Goal: Information Seeking & Learning: Find specific fact

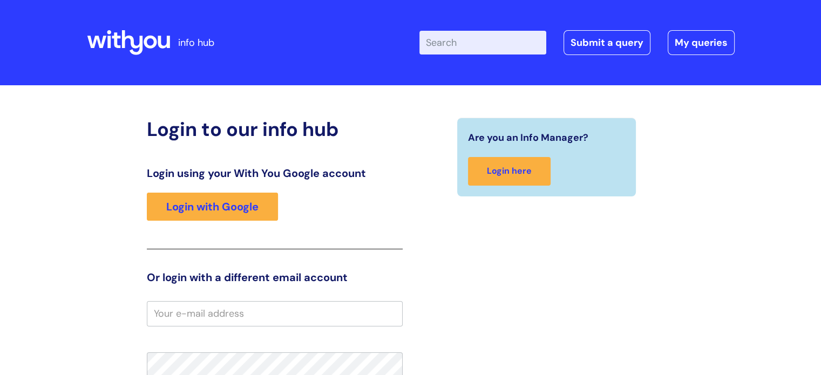
click at [484, 37] on input "Enter your search term here..." at bounding box center [483, 43] width 127 height 24
type input "dq008"
click button "Search" at bounding box center [0, 0] width 0 height 0
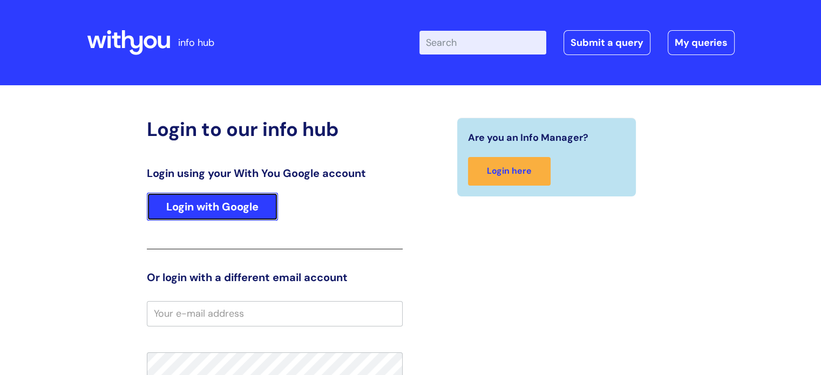
click at [232, 211] on link "Login with Google" at bounding box center [212, 207] width 131 height 28
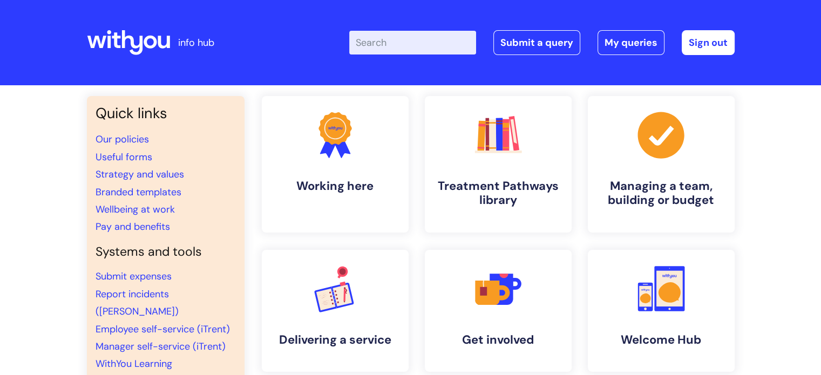
click at [400, 46] on input "Enter your search term here..." at bounding box center [412, 43] width 127 height 24
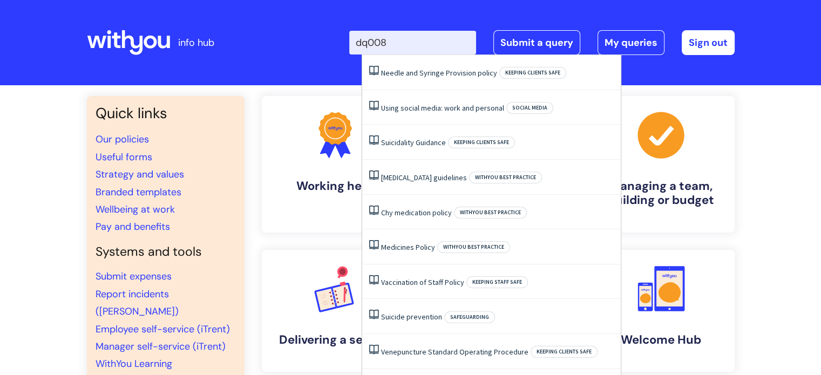
type input "dq008"
click button "Search" at bounding box center [0, 0] width 0 height 0
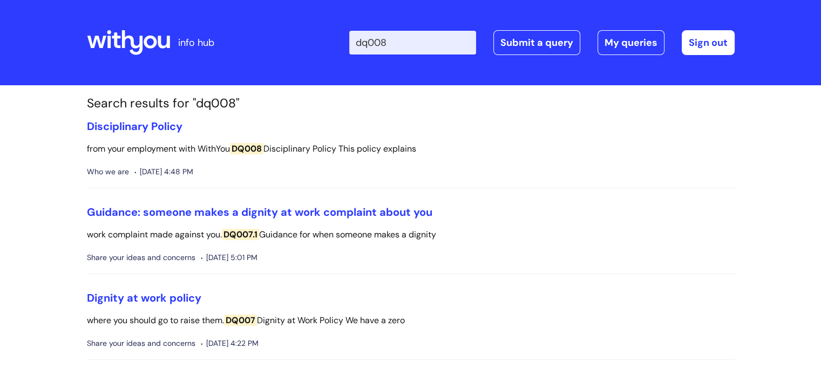
click at [258, 147] on span "DQ008" at bounding box center [246, 148] width 33 height 11
click at [147, 125] on link "Disciplinary Policy" at bounding box center [135, 126] width 96 height 14
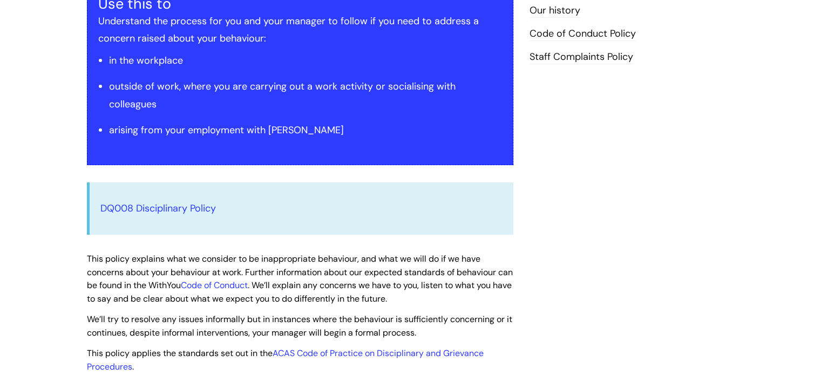
scroll to position [237, 0]
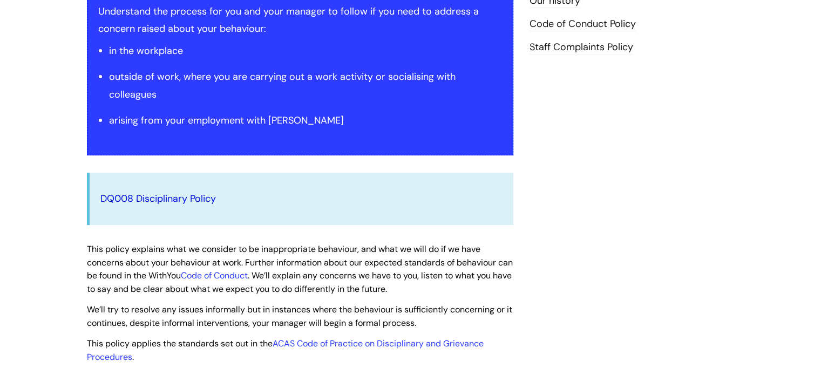
click at [200, 197] on link "DQ008 Disciplinary Policy" at bounding box center [158, 198] width 116 height 13
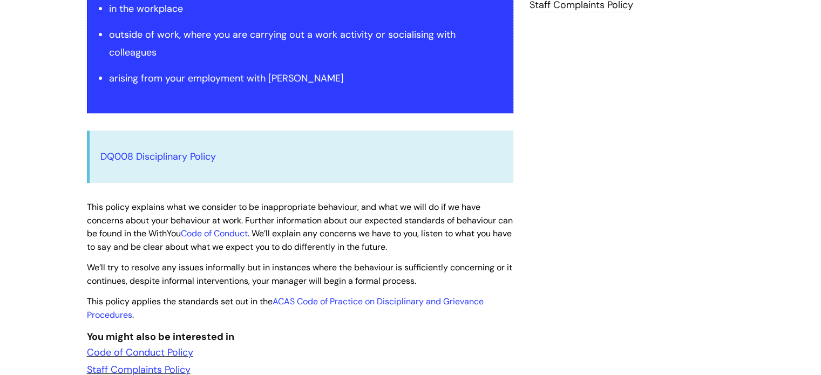
scroll to position [280, 0]
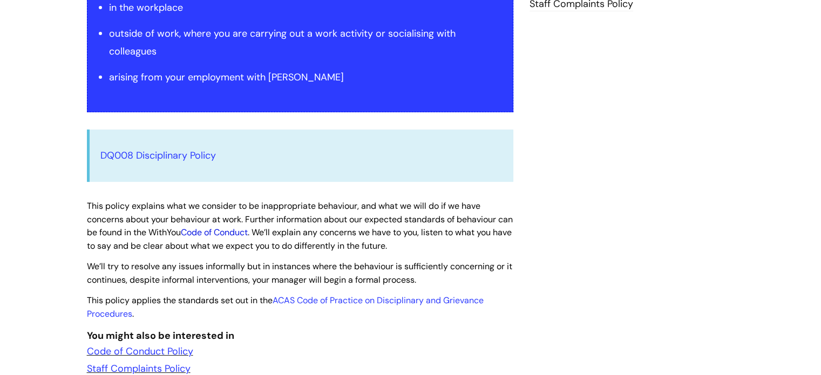
click at [231, 232] on link "Code of Conduct" at bounding box center [214, 232] width 67 height 11
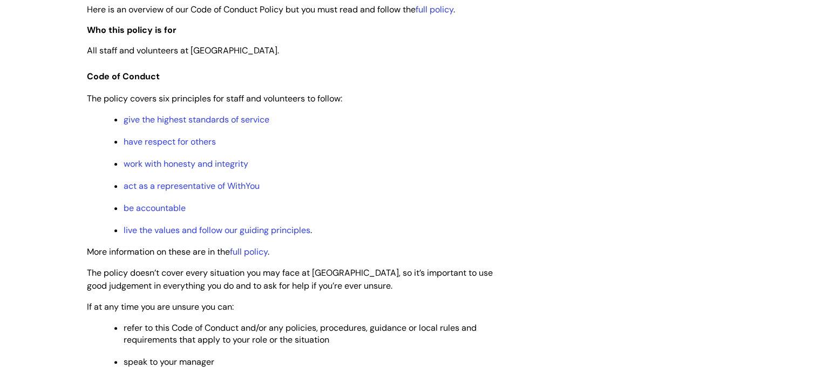
scroll to position [340, 0]
click at [257, 247] on link "full policy" at bounding box center [249, 252] width 38 height 11
